Goal: Information Seeking & Learning: Learn about a topic

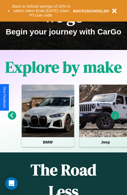
scroll to position [636, 0]
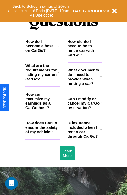
click at [59, 74] on icon at bounding box center [58, 72] width 1 height 4
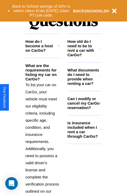
click at [85, 110] on h3 "Can I modify or cancel my CarGo reservation?" at bounding box center [84, 102] width 33 height 13
click at [85, 138] on h3 "Is insurance included when I rent a car through CarGo?" at bounding box center [84, 130] width 33 height 18
click at [85, 110] on h3 "Can I modify or cancel my CarGo reservation?" at bounding box center [84, 102] width 33 height 13
click at [43, 53] on h3 "How do I become a host on CarGo?" at bounding box center [41, 45] width 32 height 13
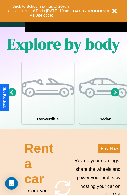
scroll to position [338, 0]
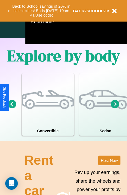
click at [12, 108] on icon at bounding box center [12, 104] width 9 height 9
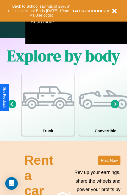
click at [115, 108] on icon at bounding box center [115, 104] width 9 height 9
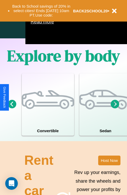
click at [115, 108] on icon at bounding box center [115, 104] width 9 height 9
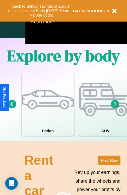
click at [115, 108] on icon at bounding box center [115, 104] width 9 height 9
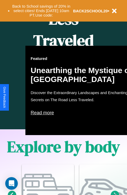
scroll to position [215, 0]
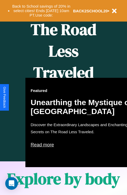
click at [64, 97] on div "Featured Unearthing the Mystique of [GEOGRAPHIC_DATA] Discover the Extraordinar…" at bounding box center [83, 122] width 116 height 89
